Goal: Obtain resource: Obtain resource

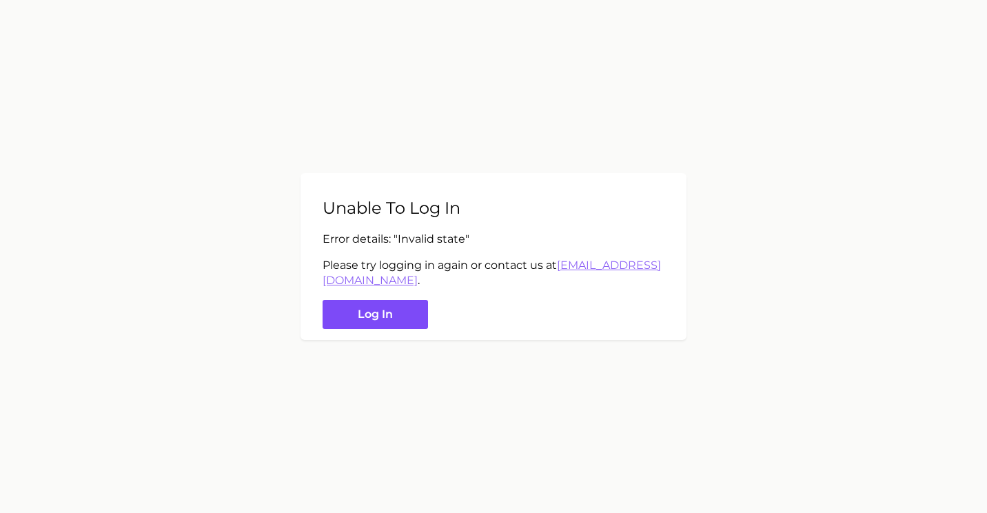
click at [380, 314] on button "Log in" at bounding box center [375, 315] width 105 height 30
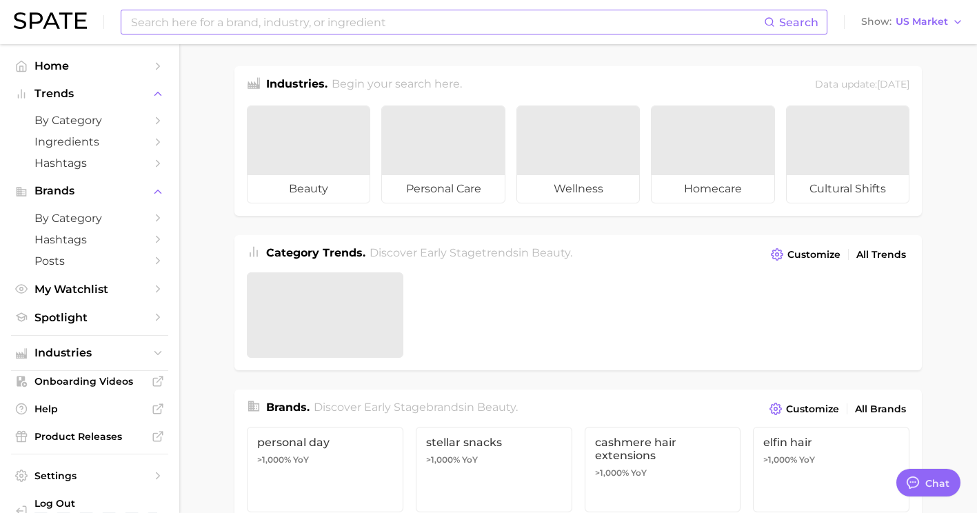
click at [391, 25] on input at bounding box center [447, 21] width 634 height 23
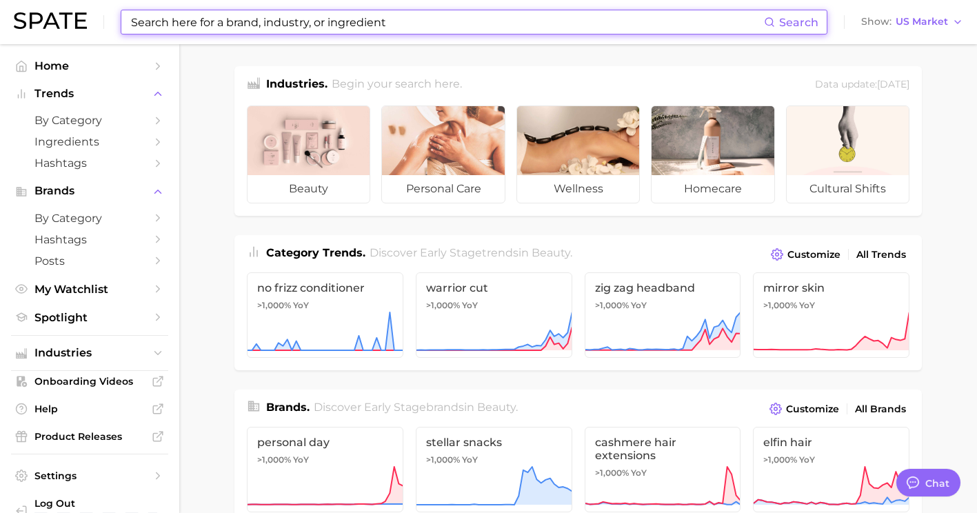
type input "s"
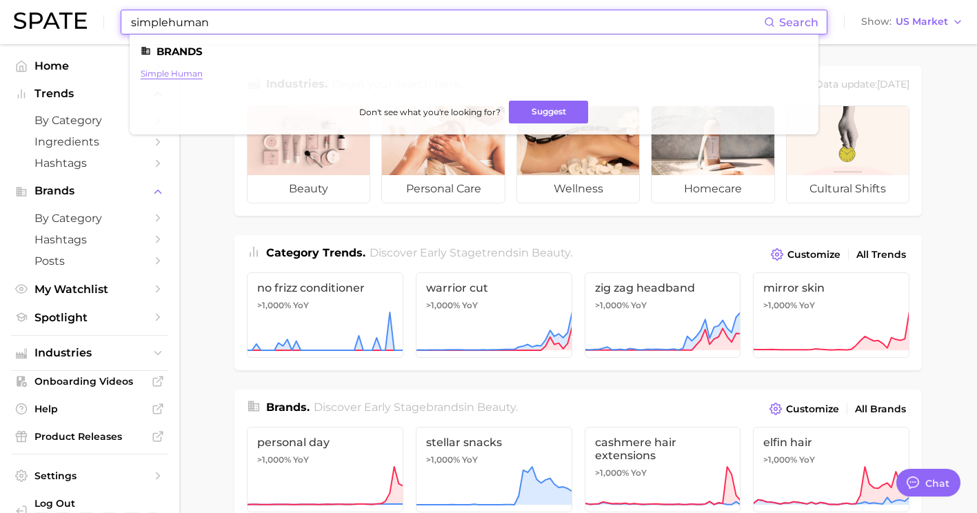
type input "simplehuman"
click at [163, 74] on link "simple human" at bounding box center [172, 73] width 62 height 10
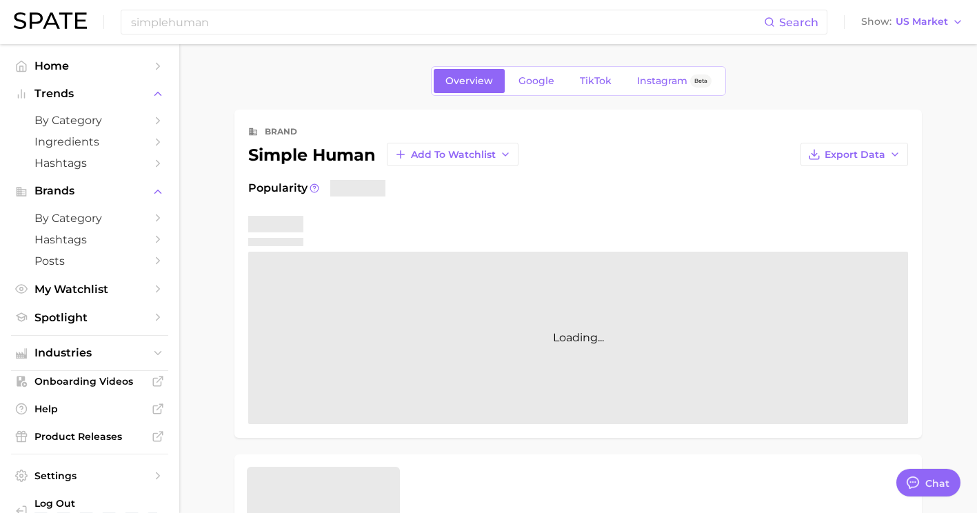
type textarea "x"
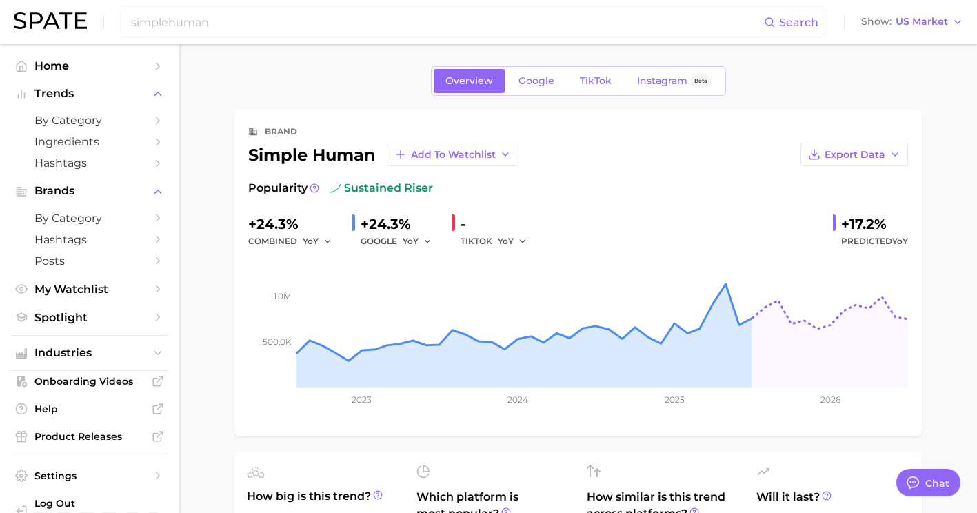
click at [857, 140] on div "brand simple human Add to Watchlist Export Data" at bounding box center [578, 144] width 660 height 43
click at [857, 149] on span "Export Data" at bounding box center [854, 155] width 61 height 12
click at [830, 70] on div "Overview Google TikTok Instagram Beta" at bounding box center [577, 81] width 687 height 30
